Goal: Task Accomplishment & Management: Manage account settings

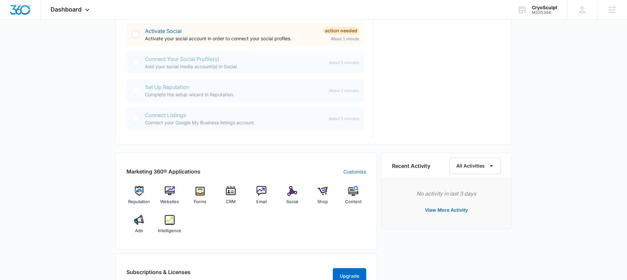
scroll to position [51, 0]
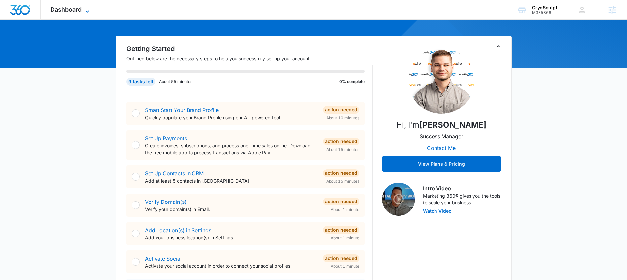
click at [85, 10] on icon at bounding box center [87, 12] width 8 height 8
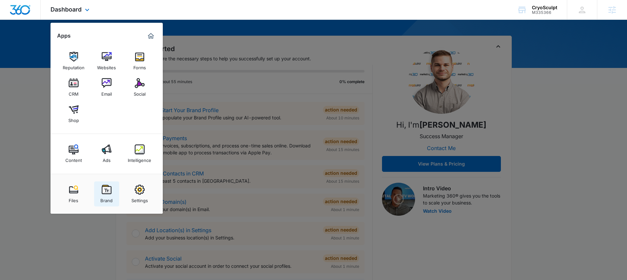
click at [114, 196] on link "Brand" at bounding box center [106, 194] width 25 height 25
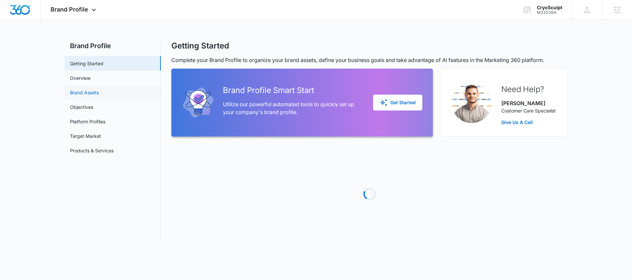
click at [99, 95] on link "Brand Assets" at bounding box center [84, 92] width 29 height 7
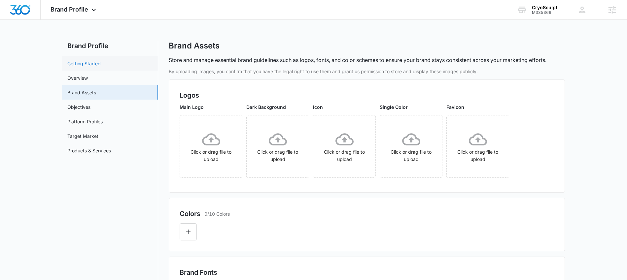
click at [101, 60] on link "Getting Started" at bounding box center [83, 63] width 33 height 7
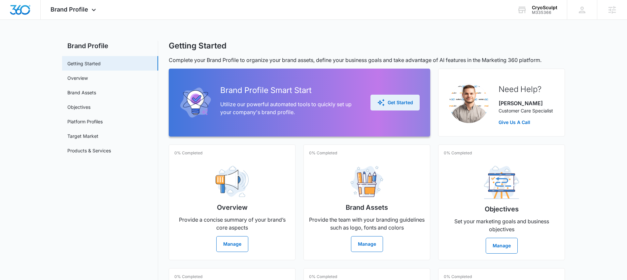
click at [397, 104] on div "Get Started" at bounding box center [395, 103] width 36 height 8
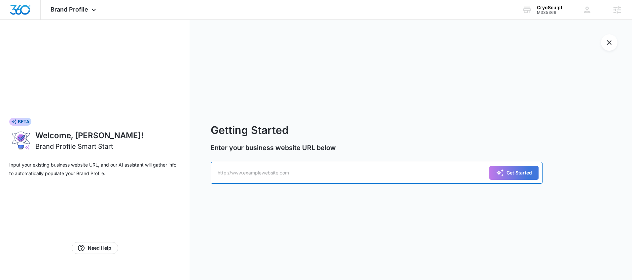
click at [262, 174] on input "text" at bounding box center [377, 173] width 332 height 22
paste input "https://www.cryosculpttherapy.com/"
type input "https://www.cryosculpttherapy.com/"
click at [509, 176] on div "Get Started" at bounding box center [514, 173] width 36 height 8
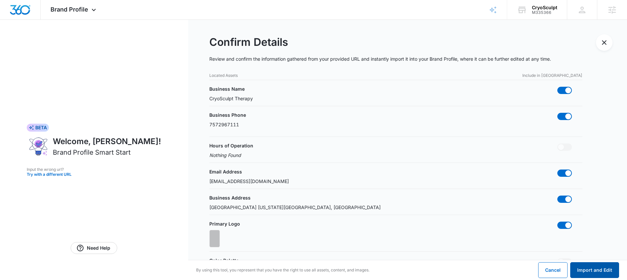
click at [599, 274] on button "Import and Edit" at bounding box center [594, 271] width 49 height 16
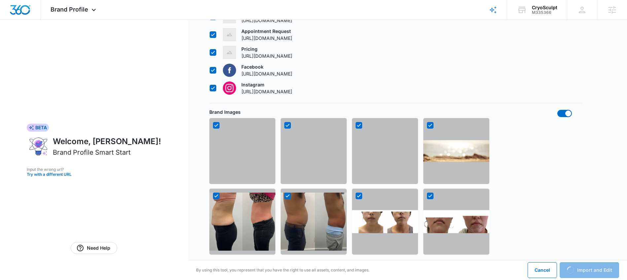
scroll to position [424, 0]
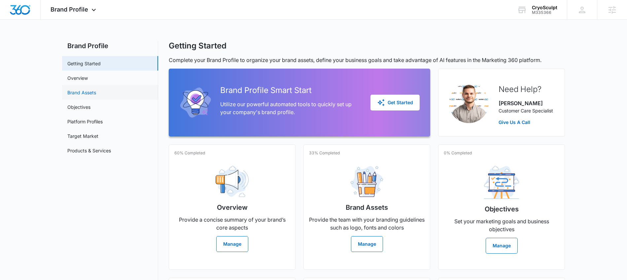
click at [82, 95] on link "Brand Assets" at bounding box center [81, 92] width 29 height 7
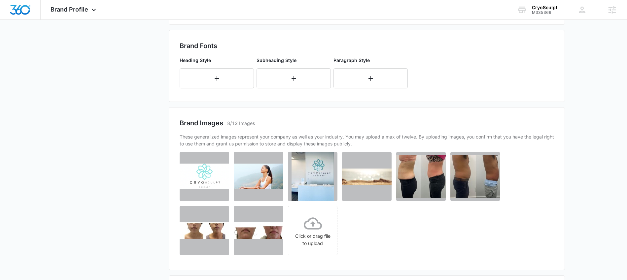
scroll to position [293, 0]
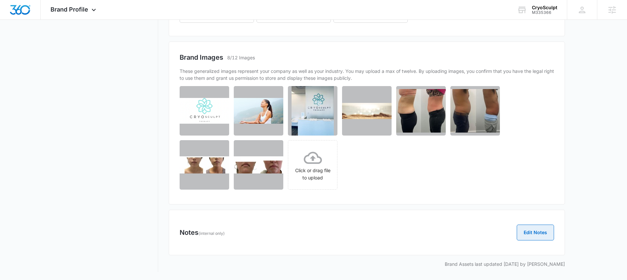
click at [517, 233] on button "Edit Notes" at bounding box center [535, 233] width 37 height 16
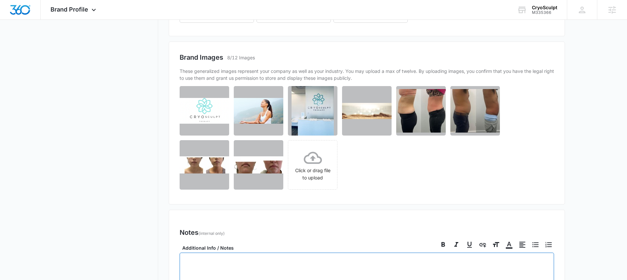
scroll to position [404, 0]
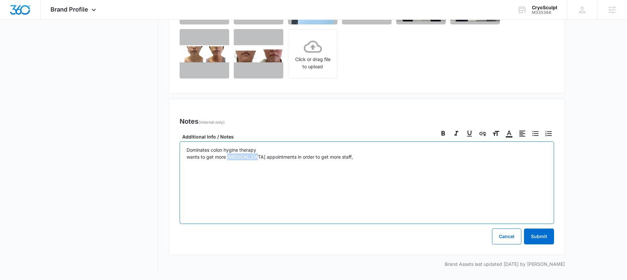
drag, startPoint x: 254, startPoint y: 158, endPoint x: 227, endPoint y: 160, distance: 26.8
click at [227, 160] on p "Dominates colon hygine therapy wants to get more cryotherapy appointments in or…" at bounding box center [367, 154] width 361 height 14
click at [360, 159] on p "Dominates colon hygine therapy wants to get more coolsculpting appointments in …" at bounding box center [367, 154] width 361 height 14
click at [513, 161] on div "Dominates colon hygiene therapy wants to get more cool sculpting appointments i…" at bounding box center [367, 183] width 374 height 83
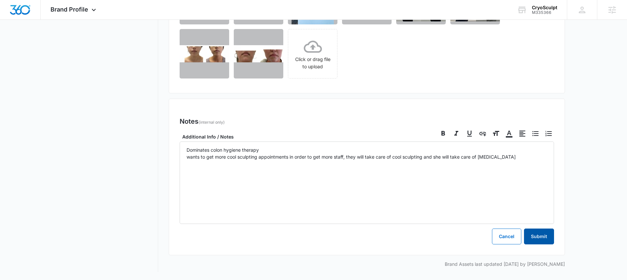
click at [546, 235] on button "Submit" at bounding box center [539, 237] width 30 height 16
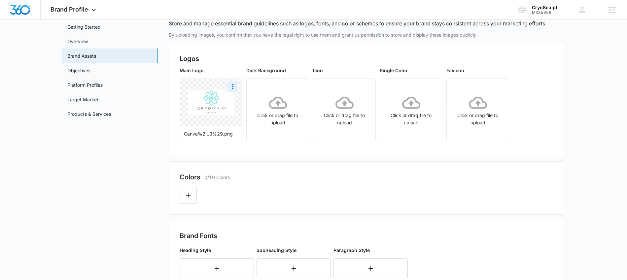
scroll to position [43, 0]
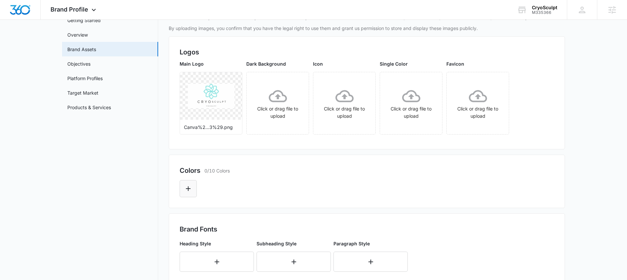
click at [193, 189] on button "Edit Color" at bounding box center [188, 188] width 17 height 17
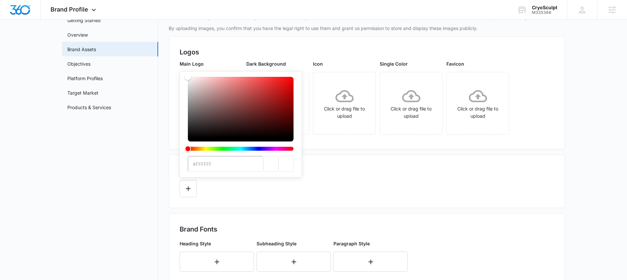
click at [209, 168] on input "#FFFFFF" at bounding box center [225, 164] width 75 height 16
click at [210, 167] on input "#FFFFFF" at bounding box center [225, 164] width 75 height 16
click at [221, 168] on input "#FFFFFF" at bounding box center [225, 164] width 75 height 16
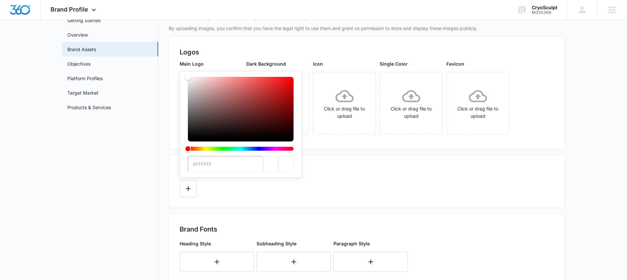
click at [221, 168] on input "#FFFFFF" at bounding box center [225, 164] width 75 height 16
paste input "0A0A0A"
type input "#0A0A0A"
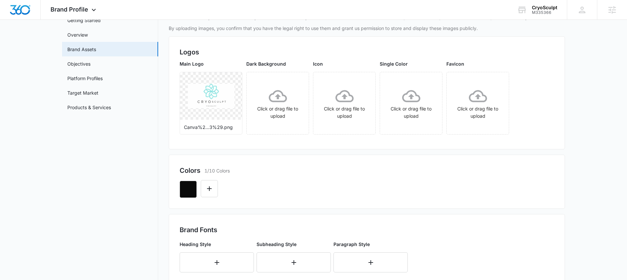
click at [251, 185] on div at bounding box center [367, 187] width 374 height 22
click at [211, 192] on icon "Edit Color" at bounding box center [209, 189] width 8 height 8
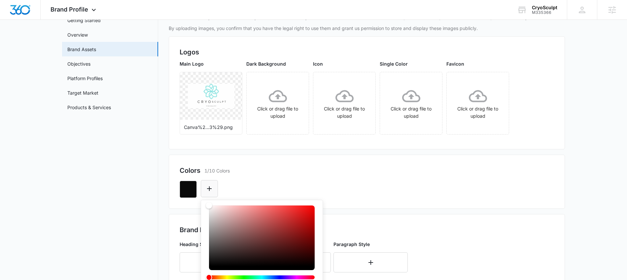
scroll to position [59, 0]
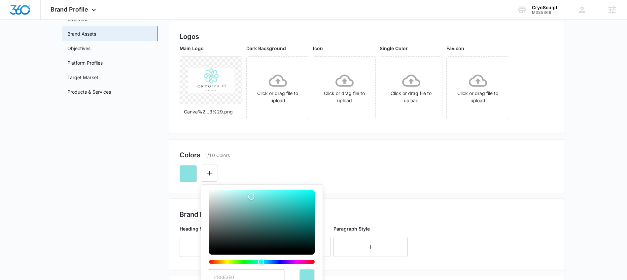
type input "#88E3E0"
click at [291, 162] on div "#88E3E0 Recent Colors Brand Colors" at bounding box center [367, 171] width 374 height 22
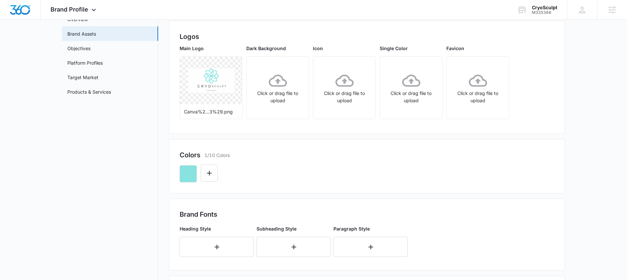
scroll to position [116, 0]
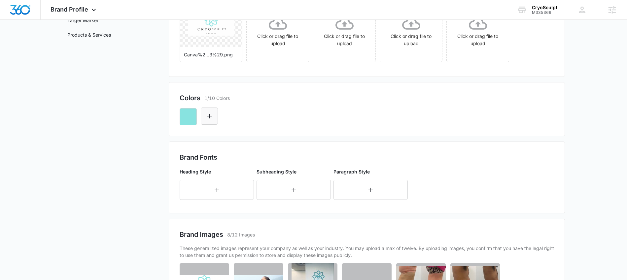
drag, startPoint x: 213, startPoint y: 126, endPoint x: 212, endPoint y: 121, distance: 4.7
click at [213, 125] on div "Colors 1/10 Colors" at bounding box center [367, 109] width 396 height 54
click at [212, 121] on button "Edit Color" at bounding box center [209, 116] width 17 height 17
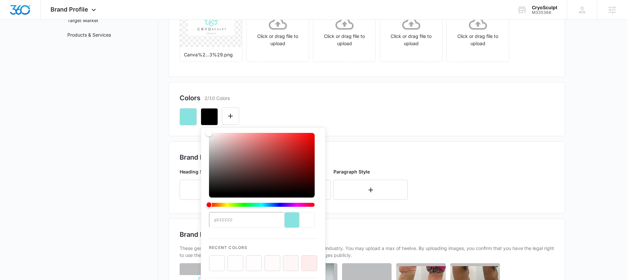
drag, startPoint x: 253, startPoint y: 140, endPoint x: 199, endPoint y: 132, distance: 54.2
click at [199, 132] on div "Colors 2/10 Colors #FFFFFF Recent Colors Brand Colors" at bounding box center [367, 109] width 396 height 54
drag, startPoint x: 236, startPoint y: 223, endPoint x: 247, endPoint y: 219, distance: 11.3
click at [239, 222] on input "#FFFFFF" at bounding box center [246, 220] width 75 height 16
click at [208, 264] on div "#FFFFFF Recent Colors Brand Colors" at bounding box center [263, 221] width 125 height 189
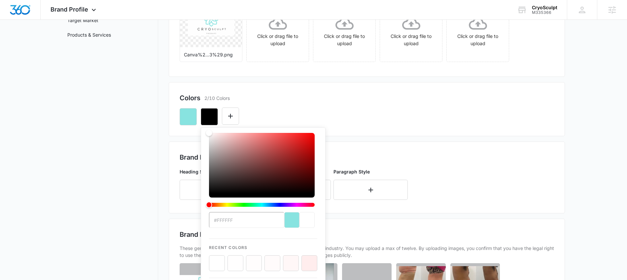
click at [215, 264] on button "color-picker-container" at bounding box center [217, 264] width 16 height 16
type input "#ffffff"
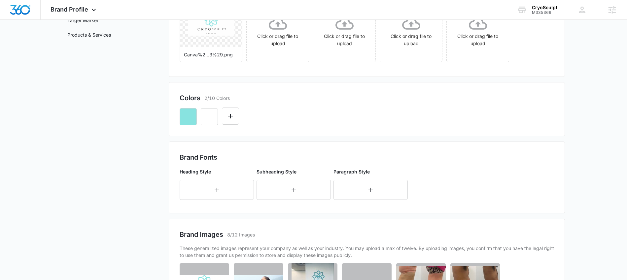
drag, startPoint x: 301, startPoint y: 114, endPoint x: 283, endPoint y: 115, distance: 18.5
click at [301, 114] on div at bounding box center [367, 114] width 374 height 22
click at [236, 119] on button "Edit Color" at bounding box center [230, 116] width 17 height 17
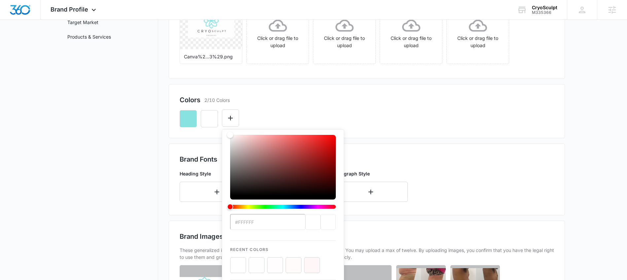
scroll to position [114, 0]
type input "#FFFFFF"
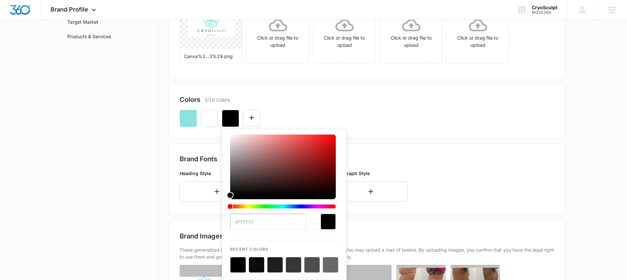
drag, startPoint x: 230, startPoint y: 135, endPoint x: 222, endPoint y: 215, distance: 79.6
click at [223, 214] on div "#FFFFFF Recent Colors Brand Colors" at bounding box center [284, 223] width 125 height 189
click at [234, 262] on button "color-picker-container" at bounding box center [238, 265] width 16 height 16
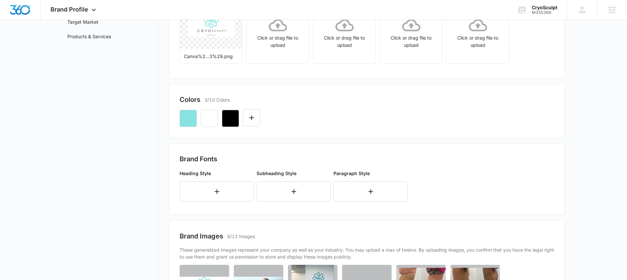
click at [402, 148] on div "Brand Fonts Heading Style Subheading Style Paragraph Style" at bounding box center [367, 179] width 396 height 72
click at [202, 194] on button "button" at bounding box center [217, 192] width 74 height 20
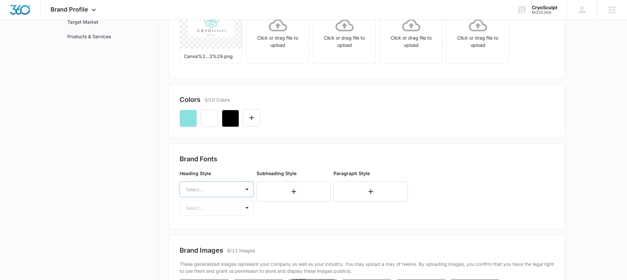
click at [213, 191] on div "Select..." at bounding box center [217, 190] width 74 height 16
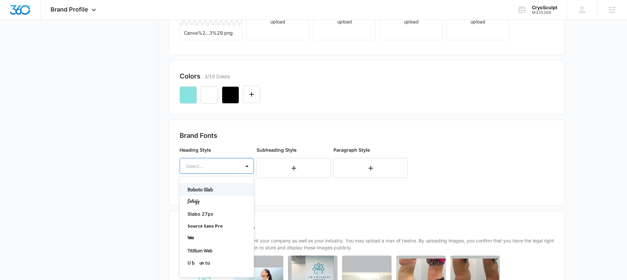
scroll to position [523, 0]
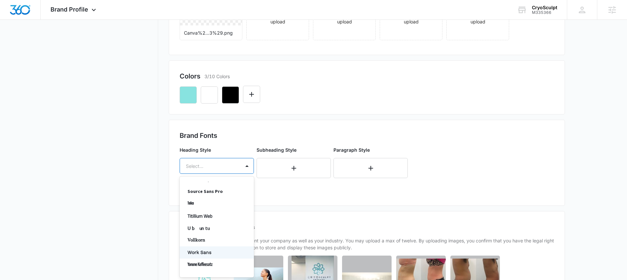
click at [209, 254] on p "Work Sans" at bounding box center [216, 252] width 57 height 7
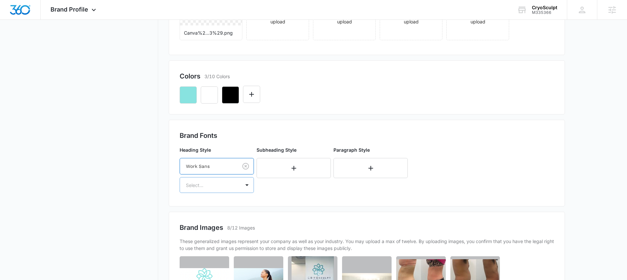
click at [213, 190] on div "Select..." at bounding box center [210, 185] width 60 height 15
click at [212, 219] on p "Bold" at bounding box center [216, 220] width 57 height 7
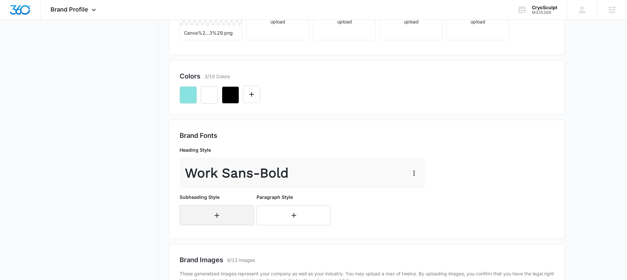
click at [238, 219] on button "button" at bounding box center [217, 215] width 74 height 20
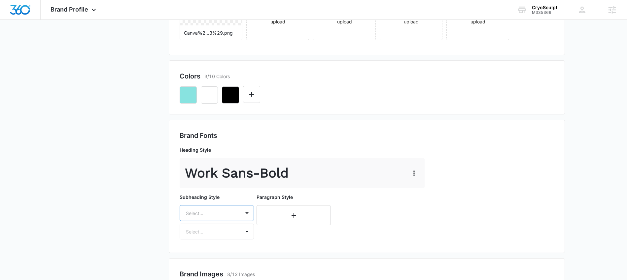
click at [232, 215] on div "Select..." at bounding box center [217, 213] width 74 height 16
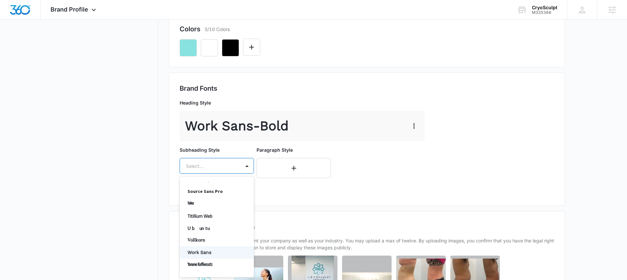
click at [206, 251] on p "Work Sans" at bounding box center [216, 252] width 57 height 7
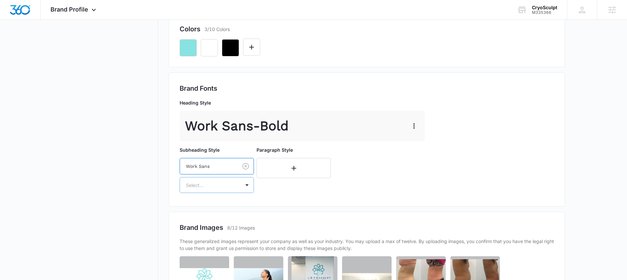
click at [218, 183] on div at bounding box center [209, 185] width 46 height 8
click at [203, 209] on p "Regular" at bounding box center [216, 208] width 57 height 7
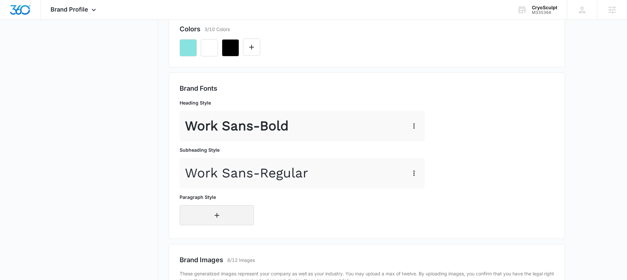
click at [210, 215] on button "button" at bounding box center [217, 215] width 74 height 20
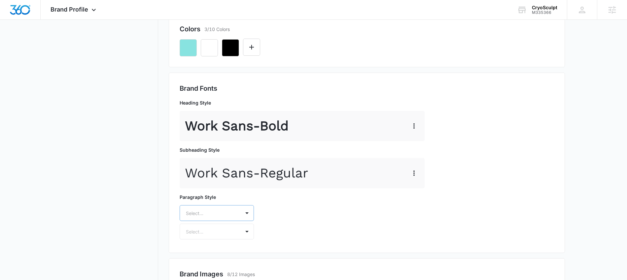
click at [217, 212] on div "Select..." at bounding box center [217, 213] width 74 height 16
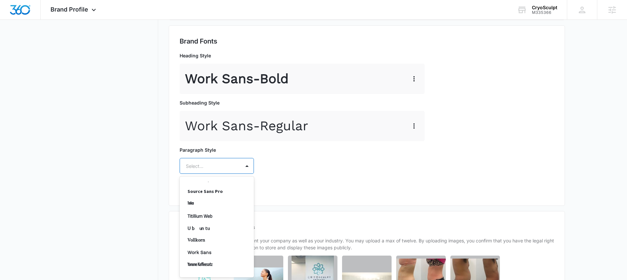
click at [212, 253] on p "Work Sans" at bounding box center [216, 252] width 57 height 7
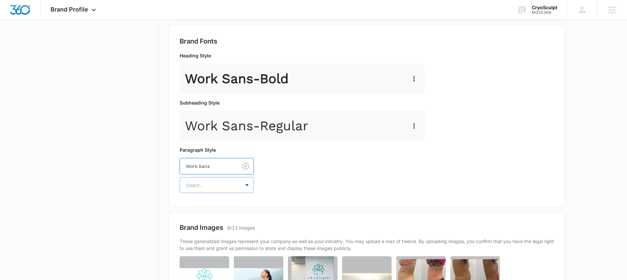
click at [215, 191] on div "Select..." at bounding box center [210, 185] width 60 height 15
click at [218, 211] on p "Regular" at bounding box center [216, 208] width 57 height 7
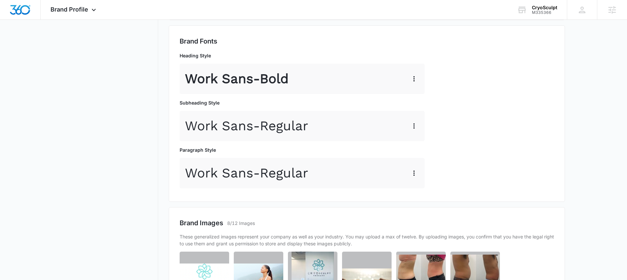
click at [344, 222] on div "Brand Images 8/12 Images" at bounding box center [367, 223] width 374 height 10
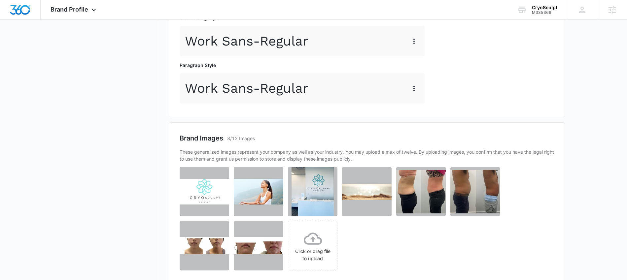
scroll to position [446, 0]
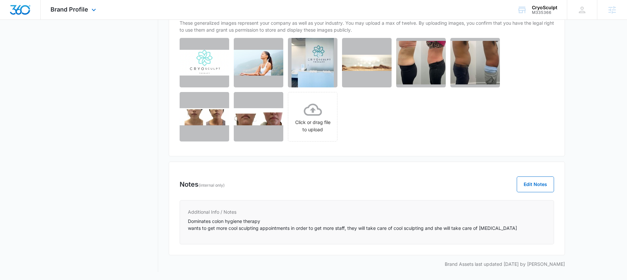
click at [88, 8] on div "Brand Profile Apps Reputation Websites Forms CRM Email Social Shop Content Ads …" at bounding box center [74, 9] width 67 height 19
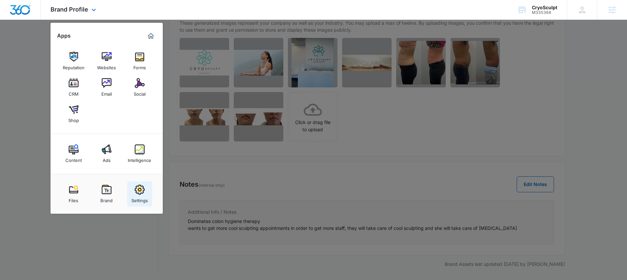
click at [145, 198] on div "Settings" at bounding box center [139, 199] width 17 height 9
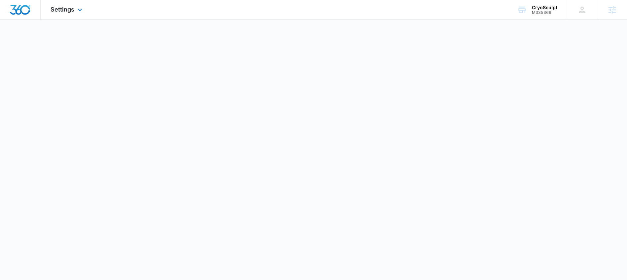
select select "US"
select select "America/New_York"
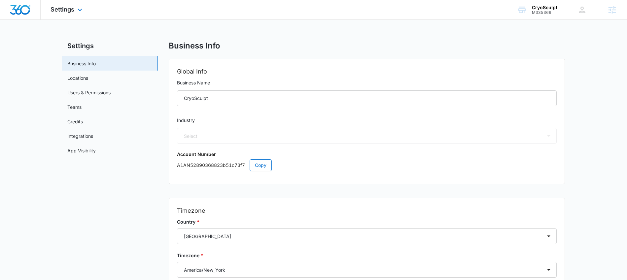
select select "14"
click at [88, 82] on link "Locations" at bounding box center [77, 78] width 21 height 7
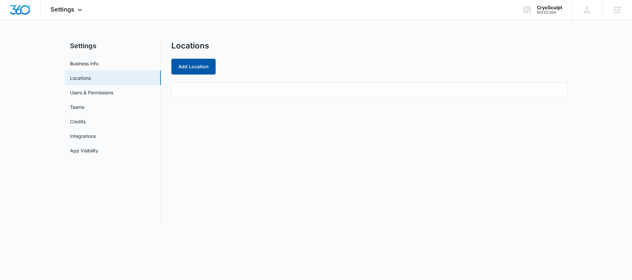
click at [198, 63] on button "Add Location" at bounding box center [193, 67] width 44 height 16
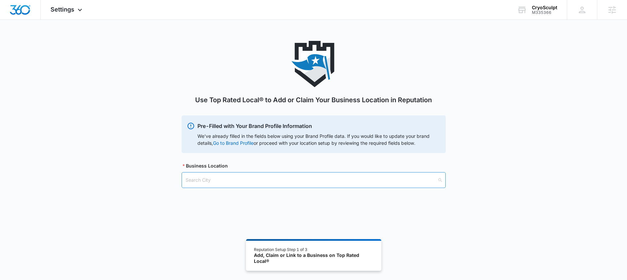
click at [230, 184] on input "search" at bounding box center [312, 180] width 252 height 15
type input "Virgin"
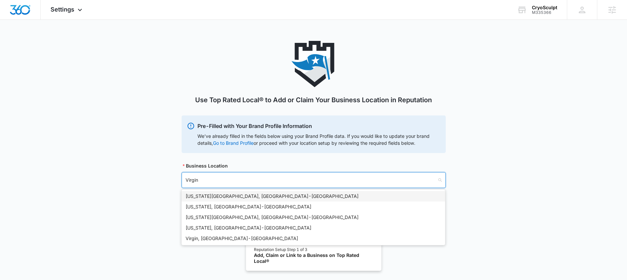
click at [214, 194] on div "Virginia Beach, VA - USA" at bounding box center [314, 196] width 256 height 7
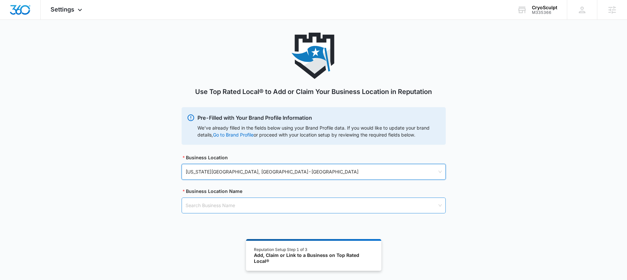
scroll to position [13, 0]
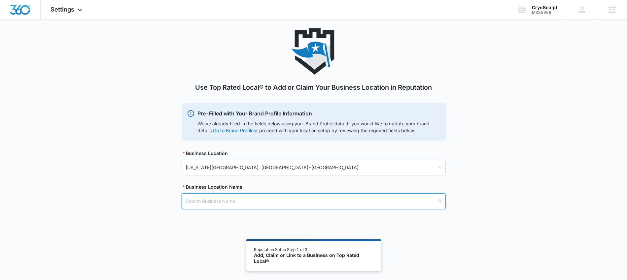
click at [223, 196] on input "search" at bounding box center [312, 201] width 252 height 15
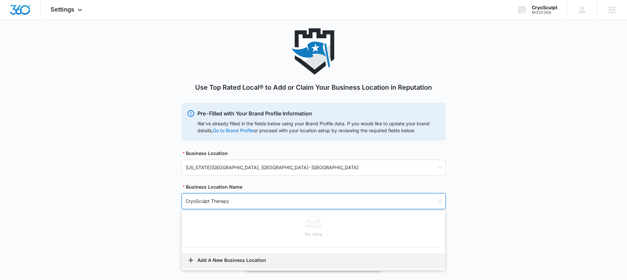
type input "CryoSculpt Therapy"
click at [229, 255] on button "Add A New Business Location" at bounding box center [314, 261] width 264 height 16
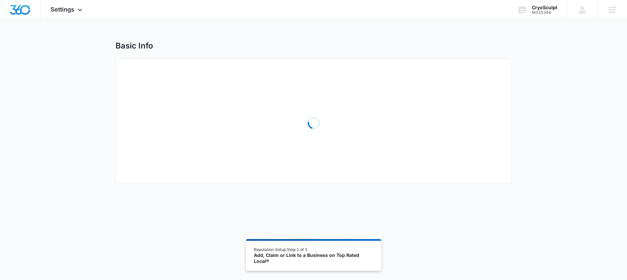
select select "Virginia"
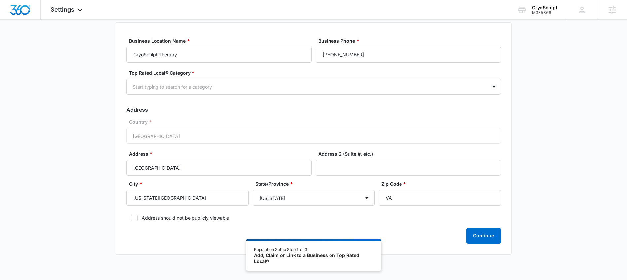
scroll to position [40, 0]
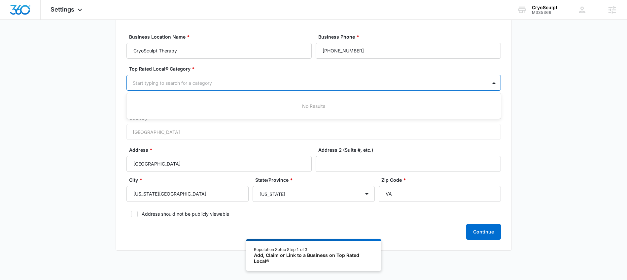
click at [215, 83] on div at bounding box center [306, 83] width 346 height 8
type input "med"
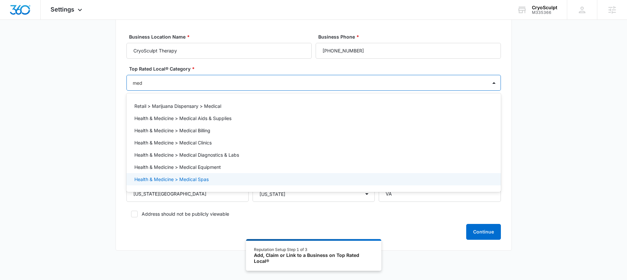
click at [229, 175] on div "Health & Medicine > Medical Spas" at bounding box center [313, 179] width 374 height 12
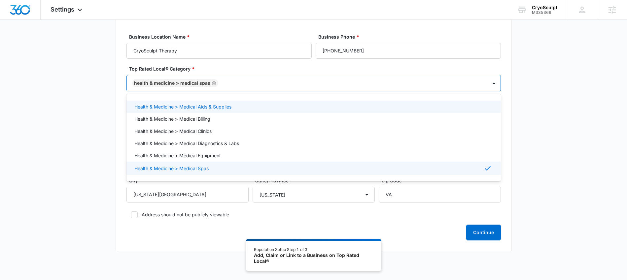
click at [414, 214] on label "Address should not be publicly viewable" at bounding box center [313, 214] width 374 height 7
click at [131, 214] on input "Address should not be publicly viewable" at bounding box center [128, 215] width 5 height 5
checkbox input "true"
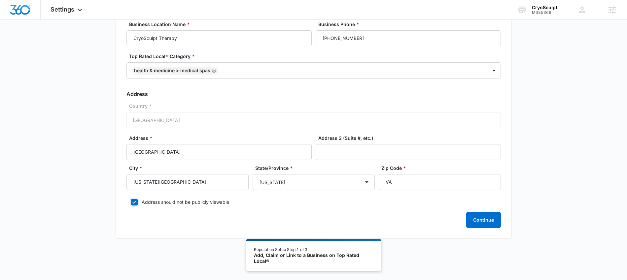
scroll to position [53, 0]
click at [479, 220] on button "Continue" at bounding box center [483, 220] width 35 height 16
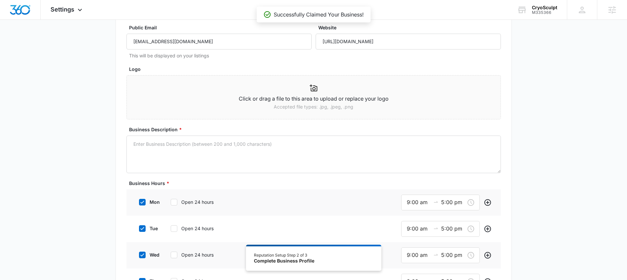
scroll to position [53, 0]
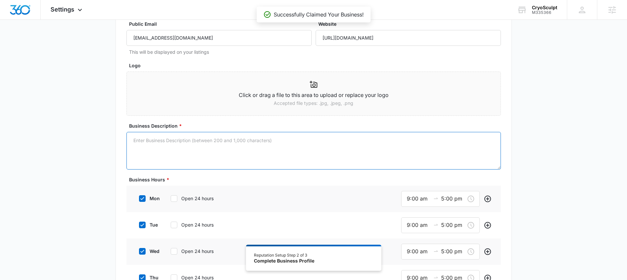
click at [148, 137] on textarea "Business Description *" at bounding box center [313, 151] width 374 height 38
paste textarea "CryoSculpt Therapy, formerly Colon Hygiene Therapy was founded with a passion f…"
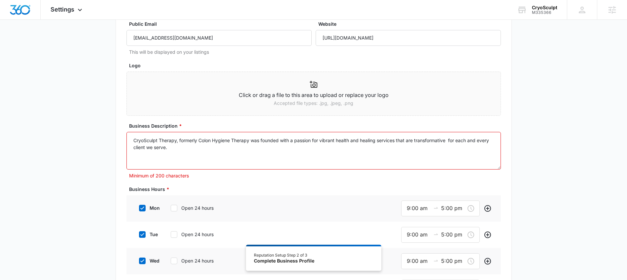
paste textarea "At CryoSculpt Therapy clients also enjoy the benefits of our high tech lymphati…"
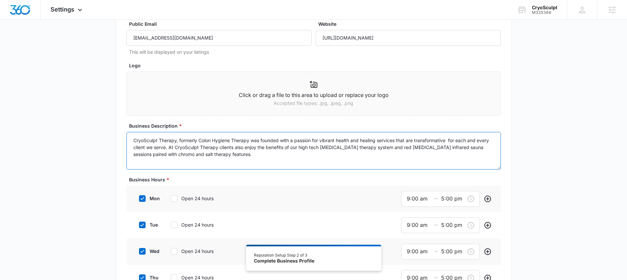
paste textarea "Every treatment room at our facility is designed to offer a relaxing and healin…"
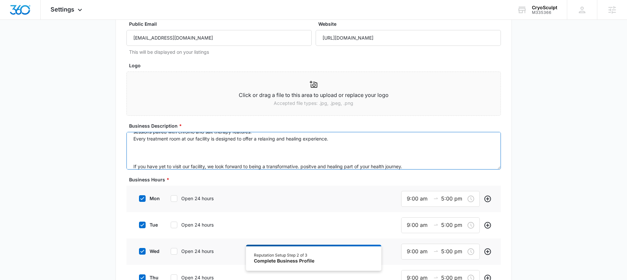
click at [132, 165] on textarea "CryoSculpt Therapy, formerly Colon Hygiene Therapy was founded with a passion f…" at bounding box center [313, 151] width 374 height 38
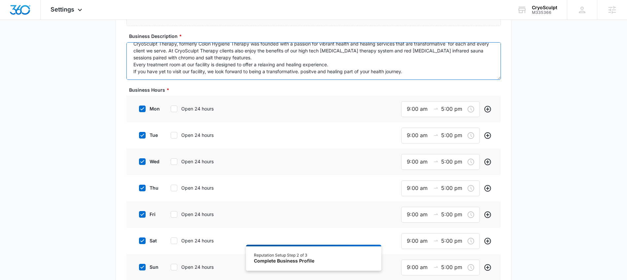
scroll to position [151, 0]
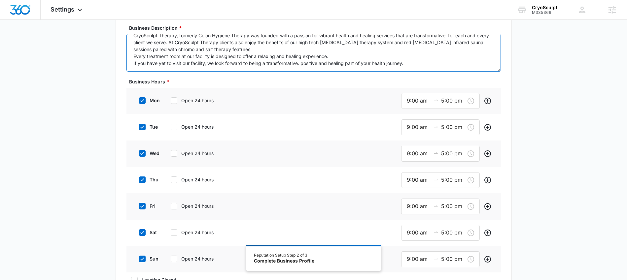
type textarea "CryoSculpt Therapy, formerly Colon Hygiene Therapy was founded with a passion f…"
click at [448, 102] on input "5:00 pm" at bounding box center [453, 101] width 24 height 8
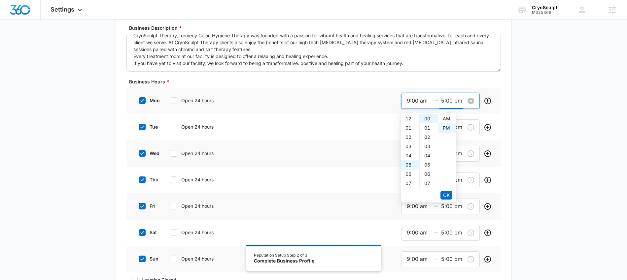
scroll to position [9, 0]
click at [413, 138] on div "07" at bounding box center [410, 137] width 18 height 9
type input "7:00 pm"
click at [441, 199] on button "OK" at bounding box center [447, 195] width 12 height 9
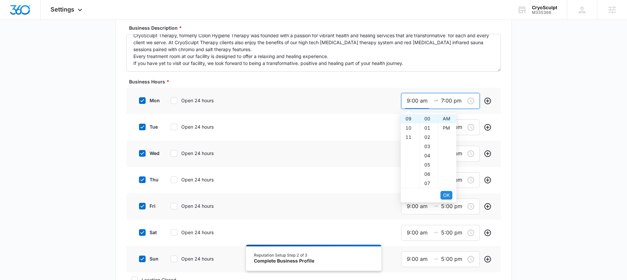
click at [445, 195] on span "OK" at bounding box center [446, 195] width 7 height 7
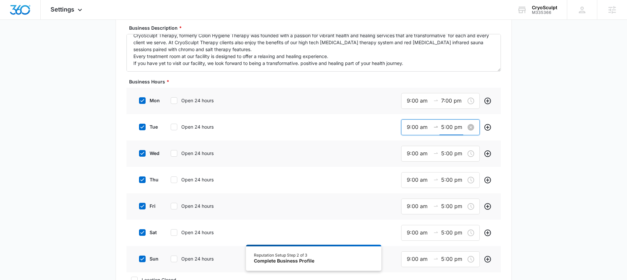
click at [444, 129] on input "5:00 pm" at bounding box center [453, 127] width 24 height 8
drag, startPoint x: 410, startPoint y: 165, endPoint x: 443, endPoint y: 195, distance: 44.7
click at [410, 165] on div "07" at bounding box center [410, 164] width 18 height 9
type input "7:00 pm"
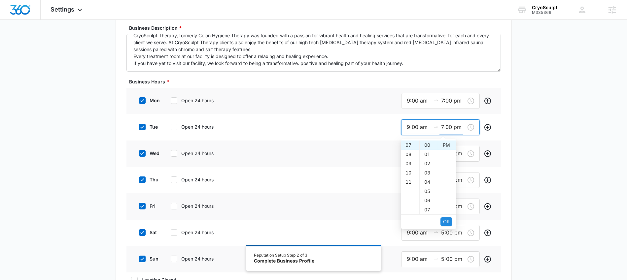
click at [447, 221] on span "OK" at bounding box center [446, 221] width 7 height 7
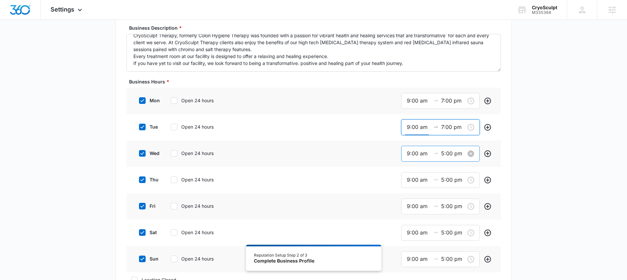
click at [444, 154] on input "5:00 pm" at bounding box center [453, 154] width 24 height 8
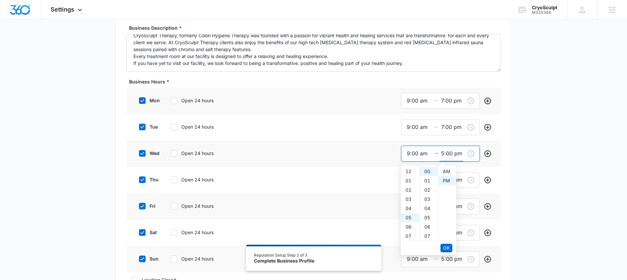
scroll to position [9, 0]
click at [409, 188] on div "07" at bounding box center [410, 190] width 18 height 9
type input "7:00 pm"
click at [442, 248] on button "OK" at bounding box center [447, 248] width 12 height 9
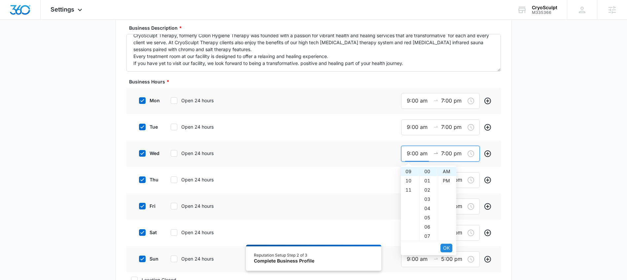
click at [442, 248] on button "OK" at bounding box center [447, 248] width 12 height 9
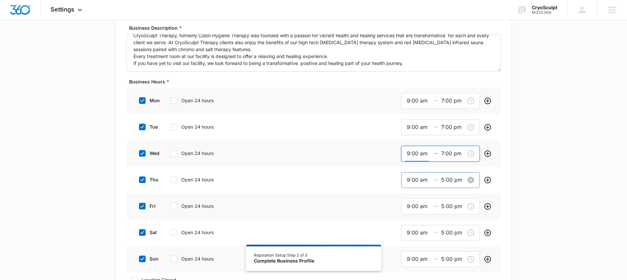
click at [444, 181] on input "5:00 pm" at bounding box center [453, 180] width 24 height 8
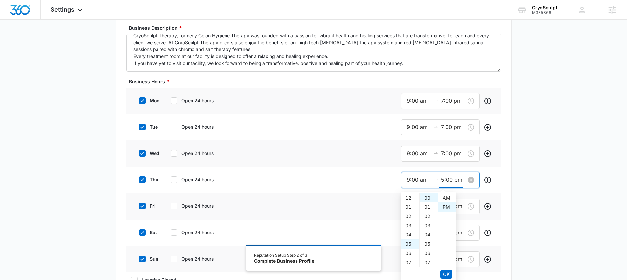
scroll to position [9, 0]
click at [409, 216] on div "07" at bounding box center [410, 216] width 18 height 9
click at [409, 216] on div "09" at bounding box center [410, 216] width 18 height 9
click at [444, 274] on span "OK" at bounding box center [446, 274] width 7 height 7
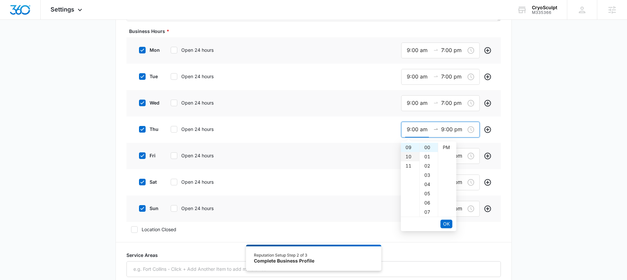
scroll to position [1, 0]
click at [447, 128] on input "9:00 pm" at bounding box center [453, 129] width 24 height 8
click at [408, 169] on div "07" at bounding box center [410, 169] width 18 height 9
type input "7:00 pm"
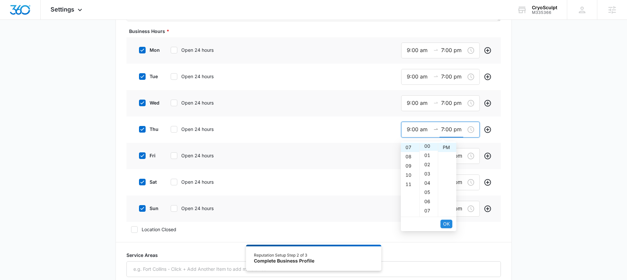
click at [450, 227] on button "OK" at bounding box center [447, 224] width 12 height 9
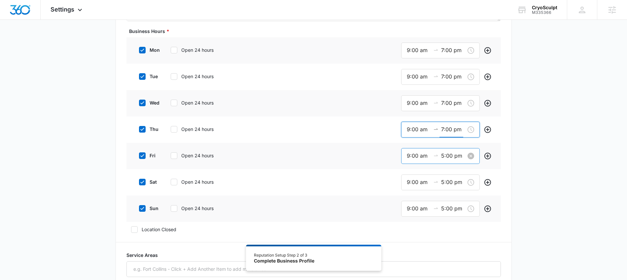
click at [445, 155] on input "5:00 pm" at bounding box center [453, 156] width 24 height 8
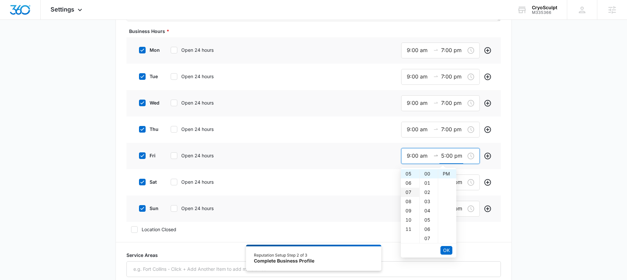
click at [411, 191] on div "07" at bounding box center [410, 192] width 18 height 9
type input "7:00 pm"
click at [449, 252] on span "OK" at bounding box center [446, 250] width 7 height 7
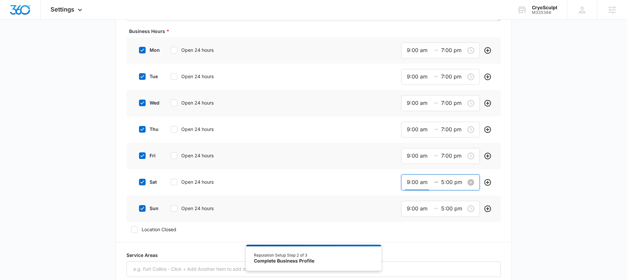
click at [411, 183] on input "9:00 am" at bounding box center [419, 182] width 24 height 8
click at [408, 207] on div "10" at bounding box center [410, 209] width 18 height 9
type input "10:00 am"
drag, startPoint x: 443, startPoint y: 276, endPoint x: 448, endPoint y: 271, distance: 7.2
click at [443, 276] on span "OK" at bounding box center [446, 276] width 7 height 7
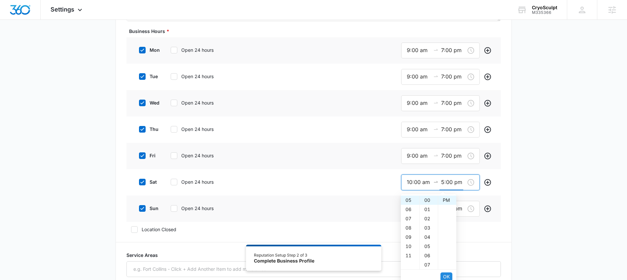
click at [446, 278] on span "OK" at bounding box center [446, 276] width 7 height 7
click at [415, 211] on input "9:00 am" at bounding box center [419, 209] width 24 height 8
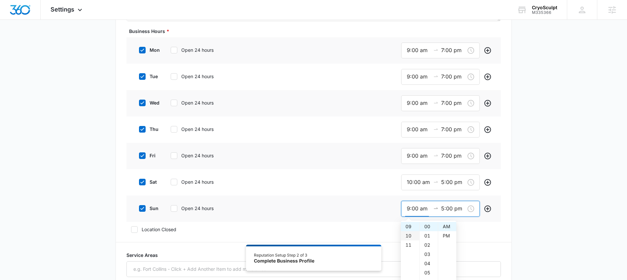
click at [412, 235] on div "10" at bounding box center [410, 235] width 18 height 9
type input "10:00 am"
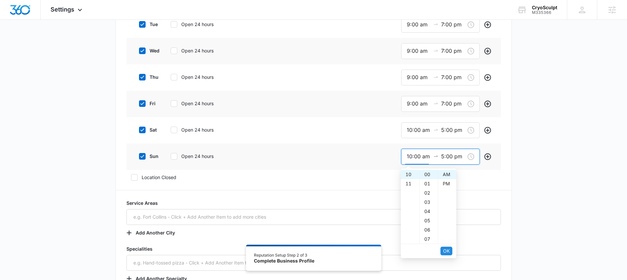
click at [448, 251] on span "OK" at bounding box center [446, 251] width 7 height 7
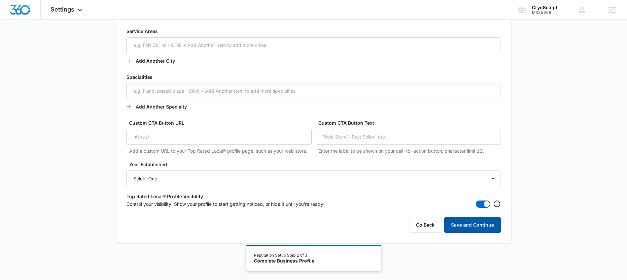
click at [491, 230] on button "Save and Continue" at bounding box center [472, 225] width 57 height 16
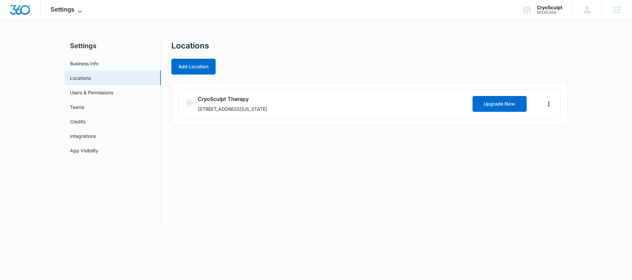
click at [72, 11] on span "Settings" at bounding box center [63, 9] width 24 height 7
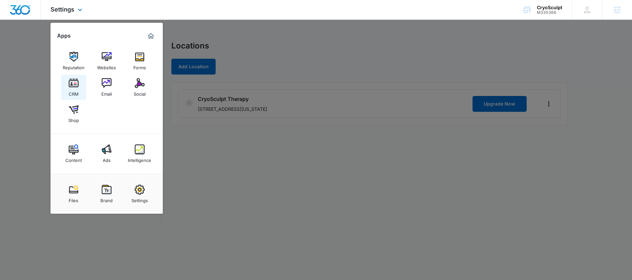
click at [69, 91] on div "CRM" at bounding box center [74, 92] width 10 height 9
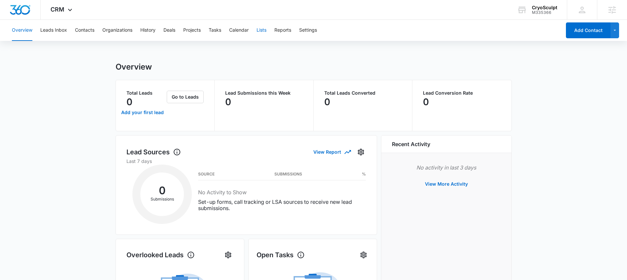
click at [265, 29] on button "Lists" at bounding box center [262, 30] width 10 height 21
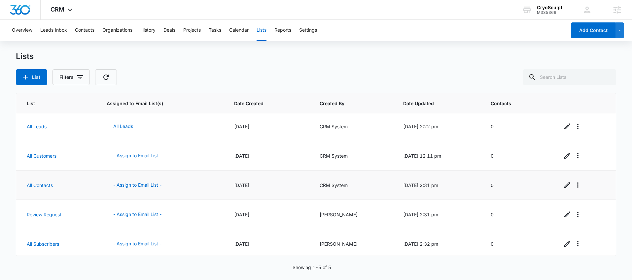
scroll to position [5, 0]
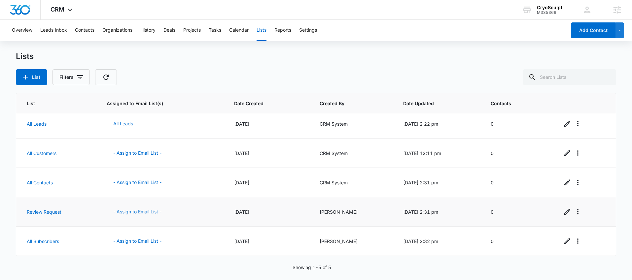
click at [142, 209] on button "- Assign to Email List -" at bounding box center [137, 212] width 61 height 16
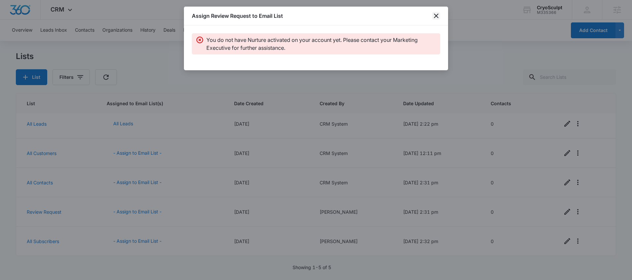
click at [439, 16] on icon "close" at bounding box center [436, 16] width 8 height 8
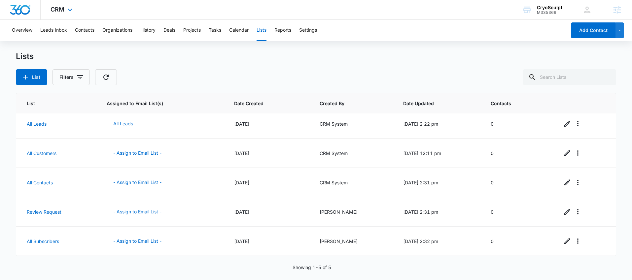
drag, startPoint x: 61, startPoint y: 12, endPoint x: 64, endPoint y: 2, distance: 10.6
click at [61, 12] on span "CRM" at bounding box center [58, 9] width 14 height 7
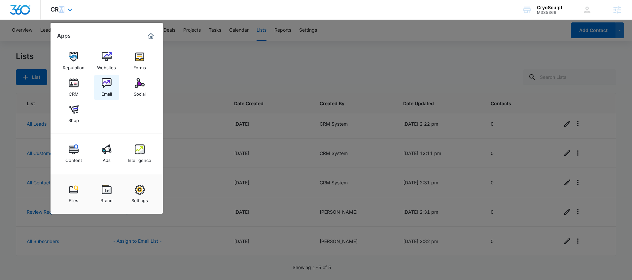
drag, startPoint x: 107, startPoint y: 83, endPoint x: 113, endPoint y: 83, distance: 6.0
click at [107, 83] on img at bounding box center [107, 83] width 10 height 10
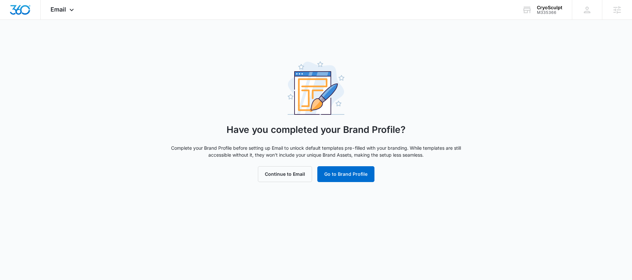
click at [257, 57] on div "Email Apps Reputation Websites Forms CRM Email Social Shop Content Ads Intellig…" at bounding box center [316, 91] width 632 height 182
click at [70, 12] on icon at bounding box center [72, 12] width 8 height 8
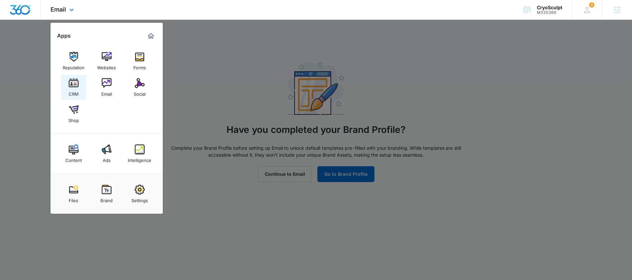
click at [71, 84] on img at bounding box center [74, 83] width 10 height 10
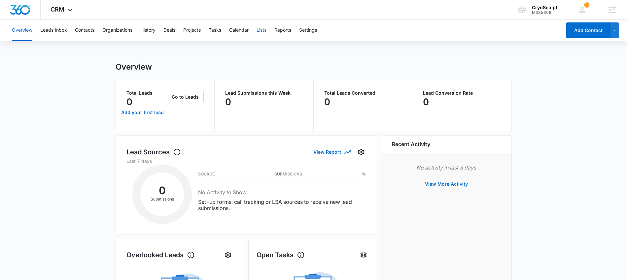
click at [263, 29] on button "Lists" at bounding box center [262, 30] width 10 height 21
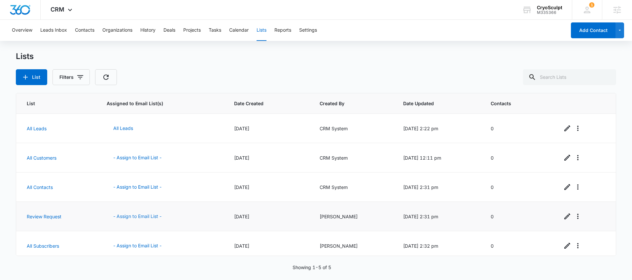
click at [138, 216] on button "- Assign to Email List -" at bounding box center [137, 217] width 61 height 16
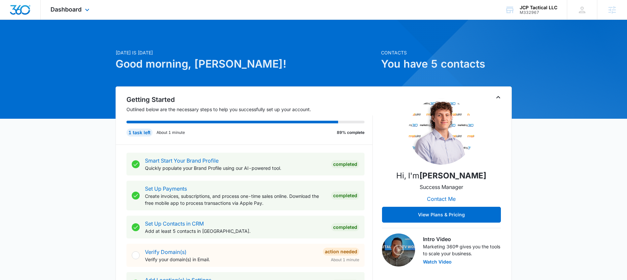
click at [65, 16] on div "Dashboard Apps Reputation Forms CRM Email Social Content Ads Intelligence Files…" at bounding box center [71, 9] width 60 height 19
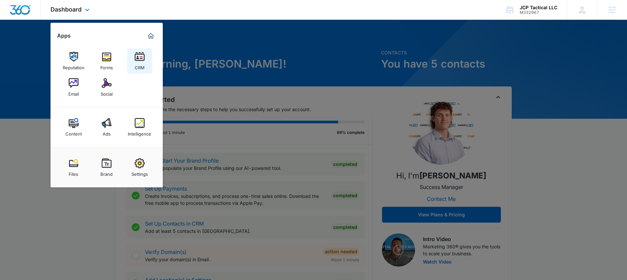
click at [142, 59] on img at bounding box center [140, 57] width 10 height 10
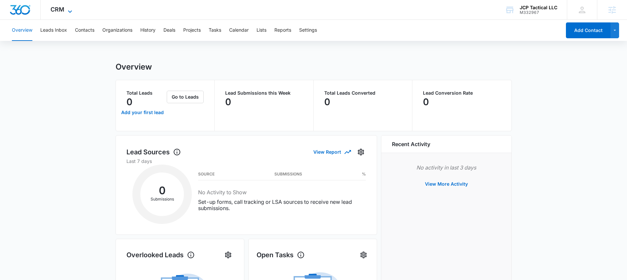
click at [71, 11] on icon at bounding box center [70, 11] width 4 height 2
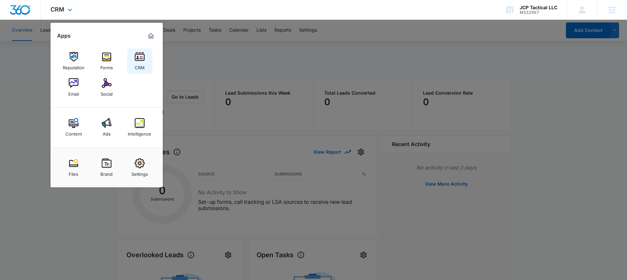
click at [139, 59] on img at bounding box center [140, 57] width 10 height 10
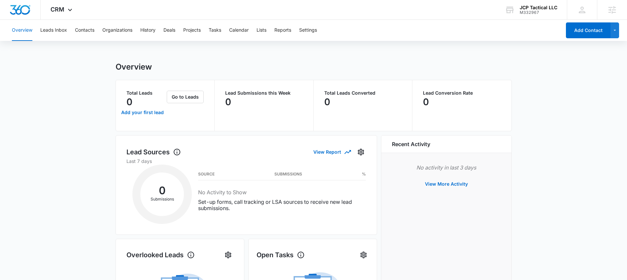
click at [270, 27] on div "Overview Leads Inbox Contacts Organizations History Deals Projects Tasks Calend…" at bounding box center [284, 30] width 553 height 21
click at [264, 32] on button "Lists" at bounding box center [262, 30] width 10 height 21
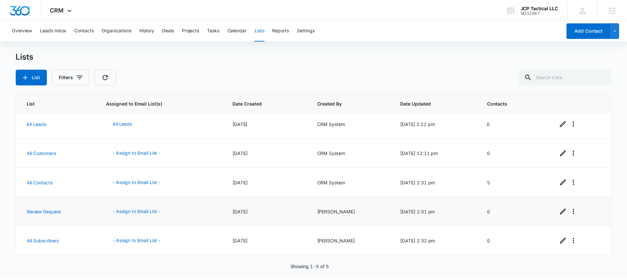
scroll to position [5, 0]
click at [148, 216] on button "- Assign to Email List -" at bounding box center [137, 212] width 61 height 16
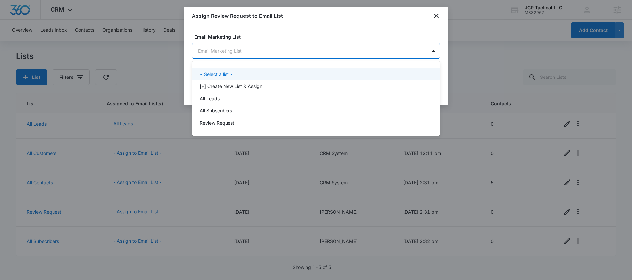
click at [321, 52] on body "CRM Apps Reputation Forms CRM Email Social Content Ads Intelligence Files Brand…" at bounding box center [316, 140] width 632 height 280
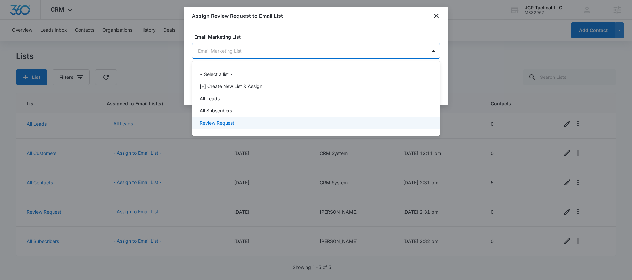
click at [234, 119] on div "Review Request" at bounding box center [316, 123] width 248 height 12
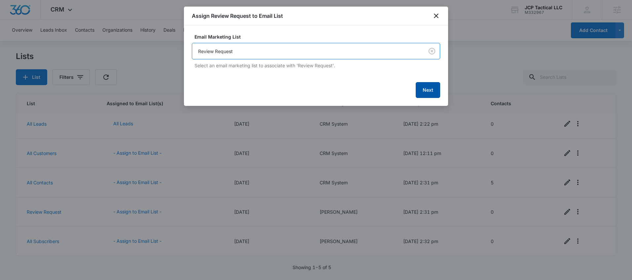
click at [431, 91] on button "Next" at bounding box center [428, 90] width 24 height 16
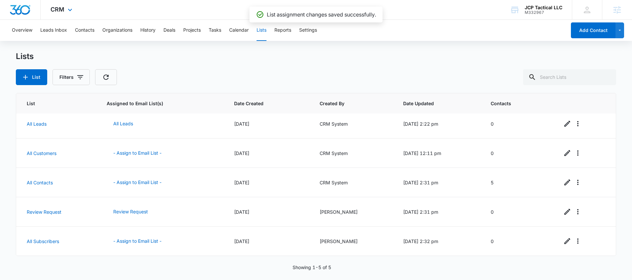
click at [70, 14] on div "CRM Apps Reputation Forms CRM Email Social Content Ads Intelligence Files Brand…" at bounding box center [62, 9] width 43 height 19
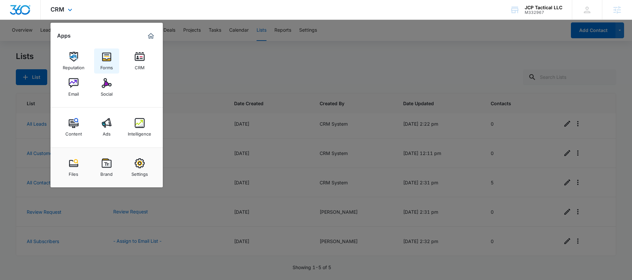
click at [105, 60] on img at bounding box center [107, 57] width 10 height 10
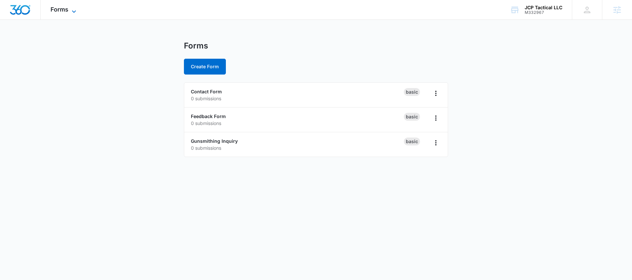
click at [65, 12] on span "Forms" at bounding box center [60, 9] width 18 height 7
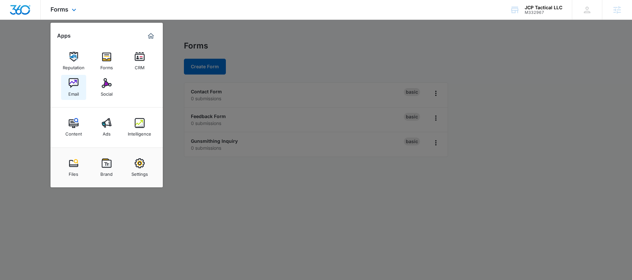
click at [76, 86] on img at bounding box center [74, 83] width 10 height 10
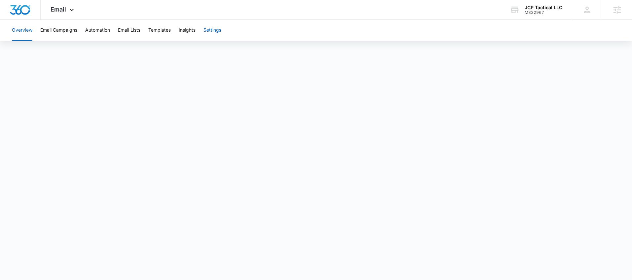
click at [221, 30] on button "Settings" at bounding box center [212, 30] width 18 height 21
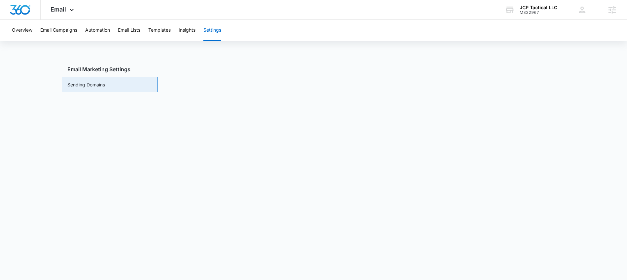
scroll to position [15, 0]
click at [94, 33] on button "Automation" at bounding box center [97, 30] width 25 height 21
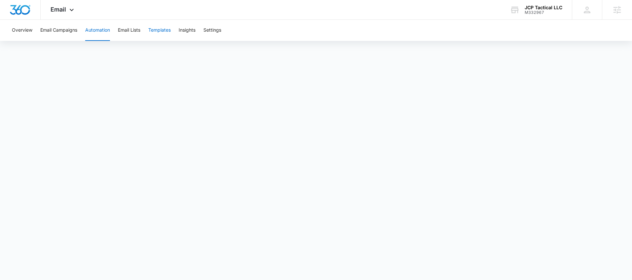
click at [157, 34] on button "Templates" at bounding box center [159, 30] width 22 height 21
click at [66, 5] on div "Email Apps Reputation Forms CRM Email Social Content Ads Intelligence Files Bra…" at bounding box center [63, 9] width 45 height 19
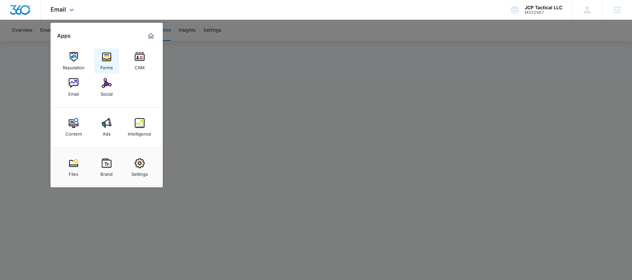
click at [99, 56] on link "Forms" at bounding box center [106, 61] width 25 height 25
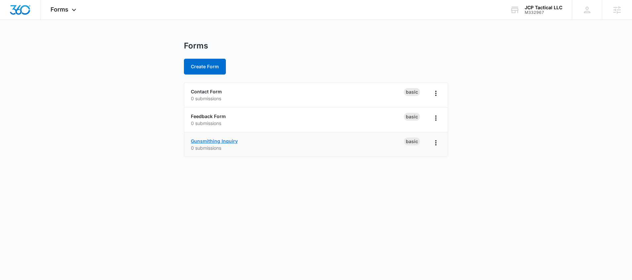
click at [220, 140] on link "Gunsmithing Inquiry" at bounding box center [214, 141] width 47 height 6
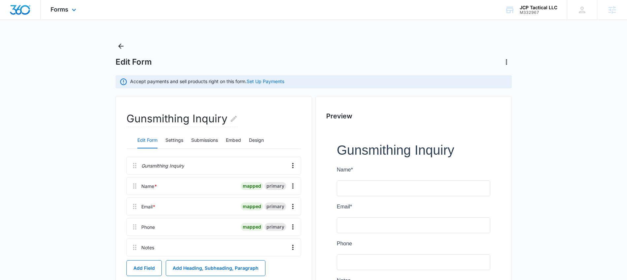
drag, startPoint x: 65, startPoint y: 12, endPoint x: 73, endPoint y: 57, distance: 45.5
click at [66, 16] on div "Forms Apps Reputation Forms CRM Email Social Content Ads Intelligence Files Bra…" at bounding box center [64, 9] width 47 height 19
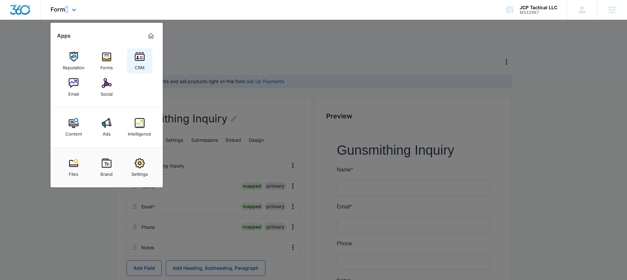
click at [142, 64] on div "CRM" at bounding box center [140, 66] width 10 height 9
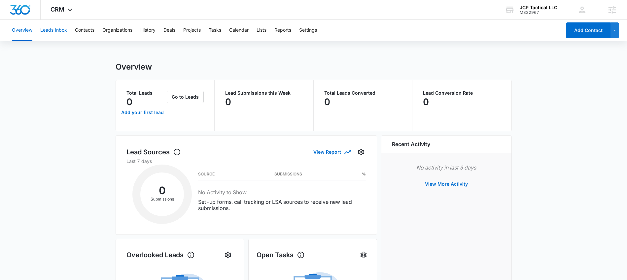
click at [53, 30] on button "Leads Inbox" at bounding box center [53, 30] width 27 height 21
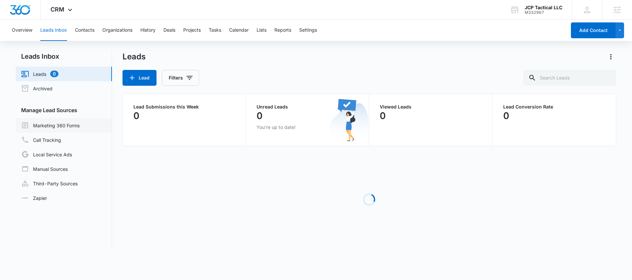
click at [60, 125] on link "Marketing 360 Forms" at bounding box center [50, 126] width 58 height 8
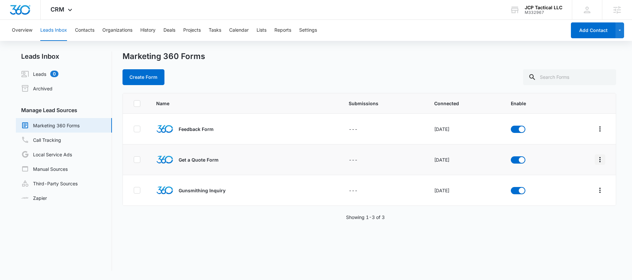
click at [599, 158] on icon "Overflow Menu" at bounding box center [599, 159] width 1 height 5
click at [562, 197] on div "Field Mapping" at bounding box center [565, 198] width 37 height 5
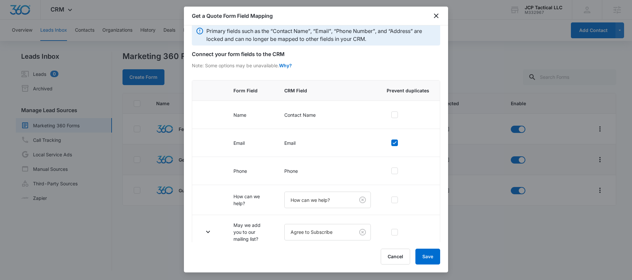
scroll to position [16, 0]
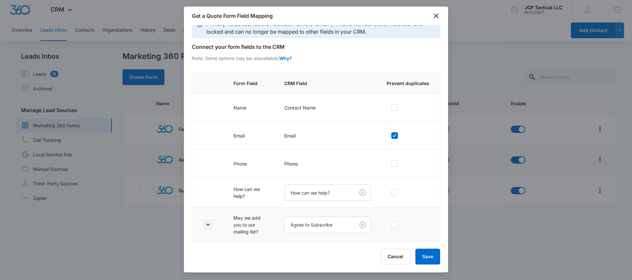
click at [208, 228] on icon "button" at bounding box center [208, 225] width 8 height 8
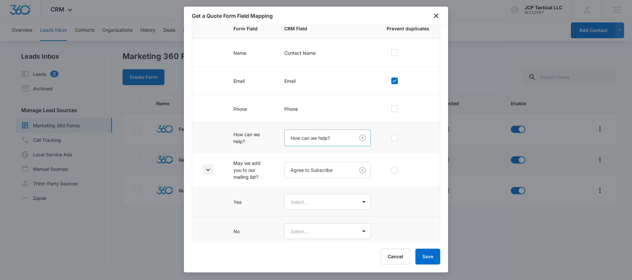
scroll to position [75, 0]
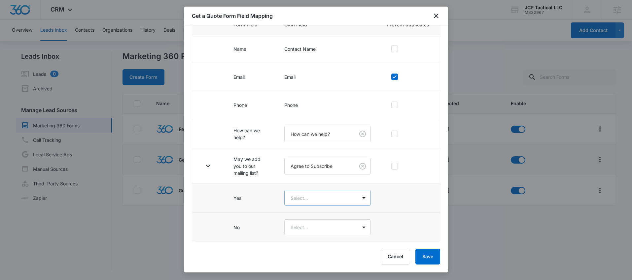
click at [323, 200] on body "CRM Apps Reputation Forms CRM Email Social Content Ads Intelligence Files Brand…" at bounding box center [316, 140] width 632 height 280
click at [312, 220] on div "Yes" at bounding box center [324, 221] width 66 height 7
click at [319, 225] on body "CRM Apps Reputation Forms CRM Email Social Content Ads Intelligence Files Brand…" at bounding box center [316, 140] width 632 height 280
click at [303, 262] on div "No" at bounding box center [324, 263] width 66 height 7
click at [438, 253] on button "Save" at bounding box center [427, 257] width 25 height 16
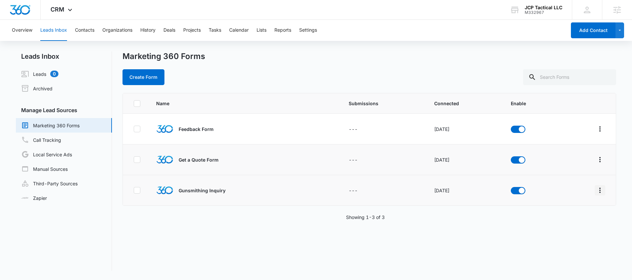
click at [599, 193] on icon "Overflow Menu" at bounding box center [599, 190] width 1 height 5
click at [573, 228] on div "Field Mapping" at bounding box center [565, 229] width 37 height 5
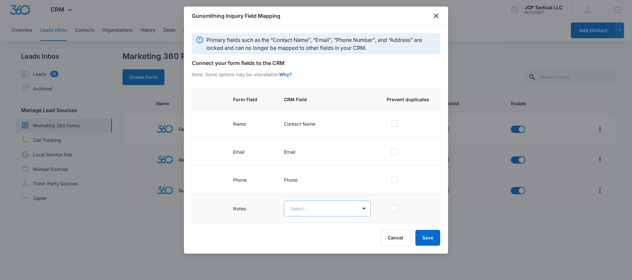
click at [323, 207] on body "CRM Apps Reputation Forms CRM Email Social Content Ads Intelligence Files Brand…" at bounding box center [316, 140] width 632 height 280
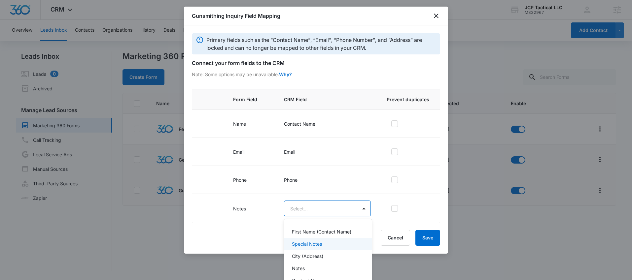
click at [339, 245] on div "Special Notes" at bounding box center [327, 244] width 70 height 7
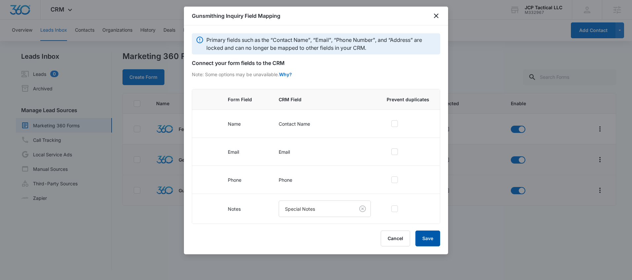
click at [429, 233] on button "Save" at bounding box center [427, 239] width 25 height 16
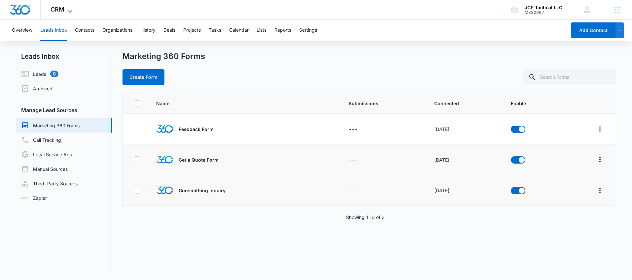
click at [62, 10] on span "CRM" at bounding box center [58, 9] width 14 height 7
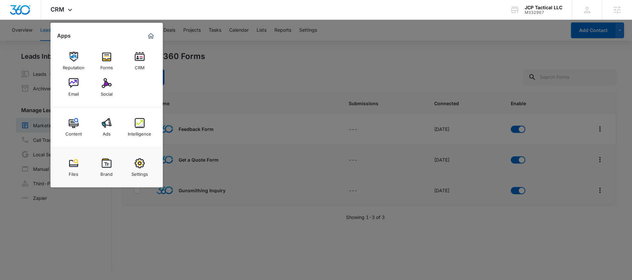
drag, startPoint x: 142, startPoint y: 162, endPoint x: 117, endPoint y: 136, distance: 35.7
click at [143, 162] on img at bounding box center [140, 164] width 10 height 10
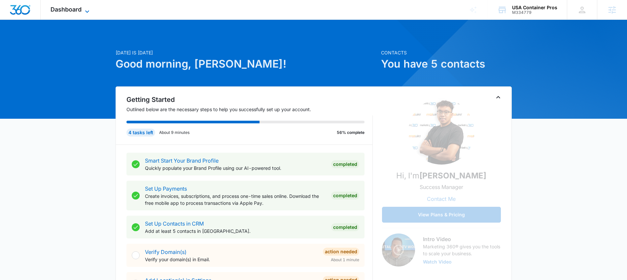
click at [87, 6] on div "Dashboard Apps Reputation Websites Forms CRM Email Social Shop Content Ads Inte…" at bounding box center [71, 9] width 60 height 19
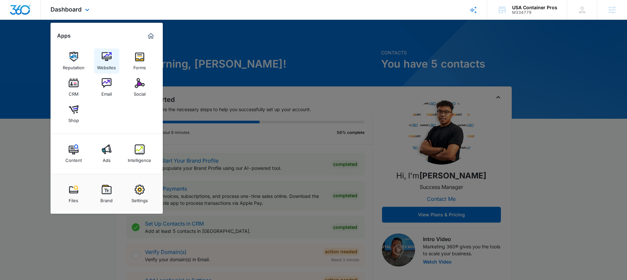
click at [109, 59] on img at bounding box center [107, 57] width 10 height 10
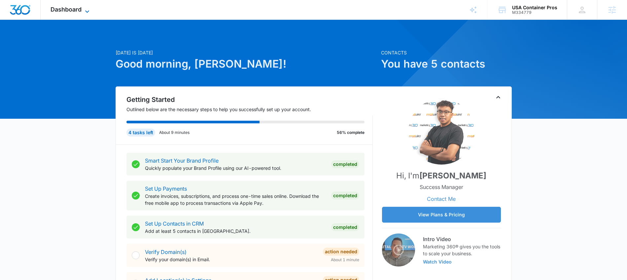
click at [88, 13] on icon at bounding box center [87, 12] width 8 height 8
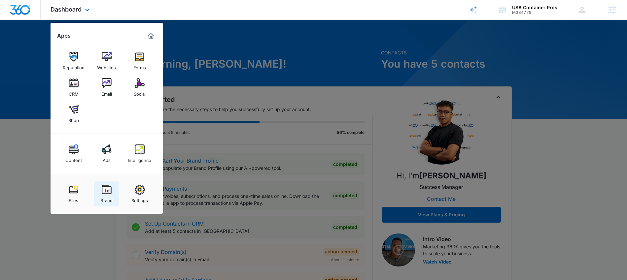
click at [96, 193] on link "Brand" at bounding box center [106, 194] width 25 height 25
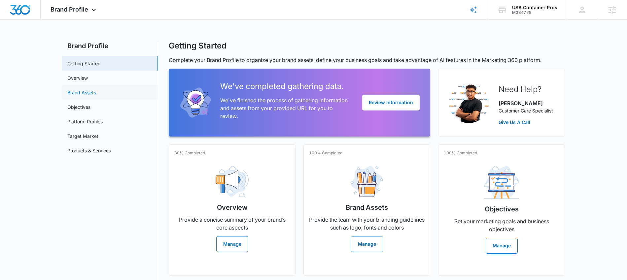
click at [96, 91] on link "Brand Assets" at bounding box center [81, 92] width 29 height 7
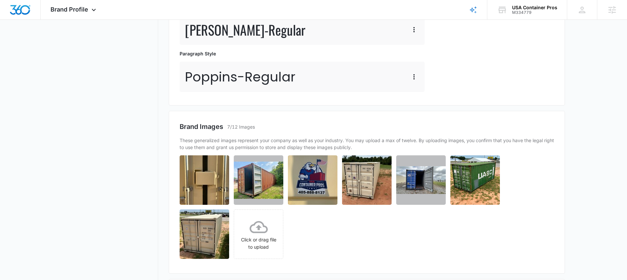
scroll to position [194, 0]
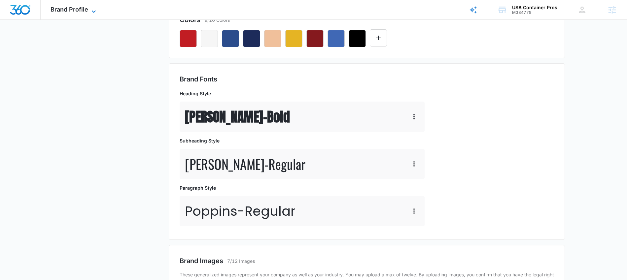
click at [90, 6] on div "Brand Profile Apps Reputation Websites Forms CRM Email Social Shop Content Ads …" at bounding box center [74, 9] width 67 height 19
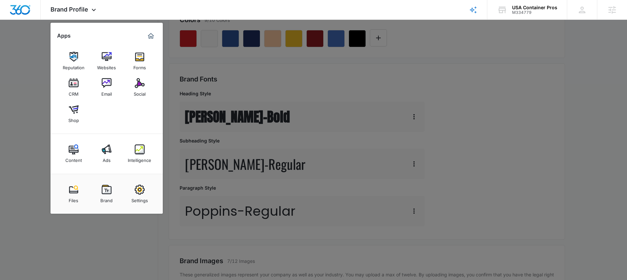
drag, startPoint x: 76, startPoint y: 88, endPoint x: 101, endPoint y: 88, distance: 25.4
click at [76, 88] on img at bounding box center [74, 83] width 10 height 10
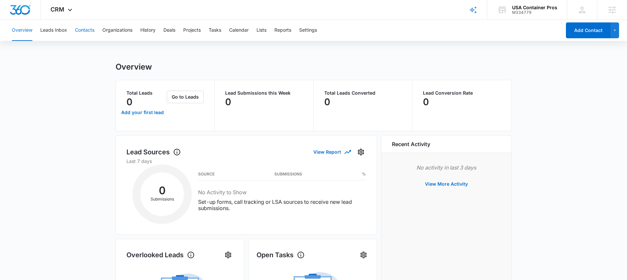
click at [91, 33] on button "Contacts" at bounding box center [84, 30] width 19 height 21
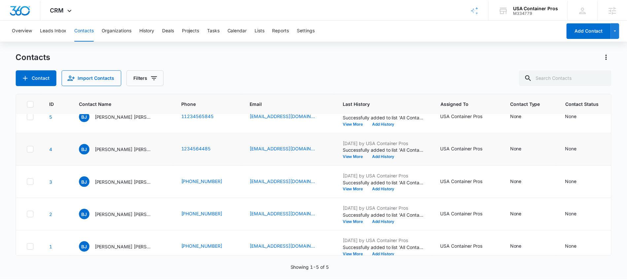
scroll to position [26, 0]
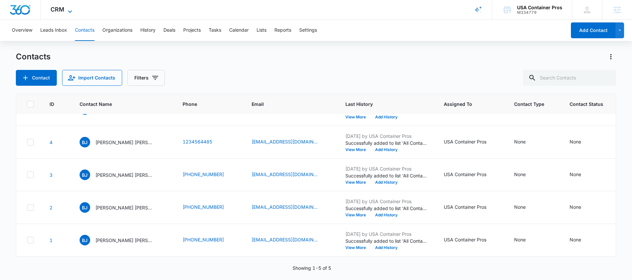
click at [61, 10] on span "CRM" at bounding box center [58, 9] width 14 height 7
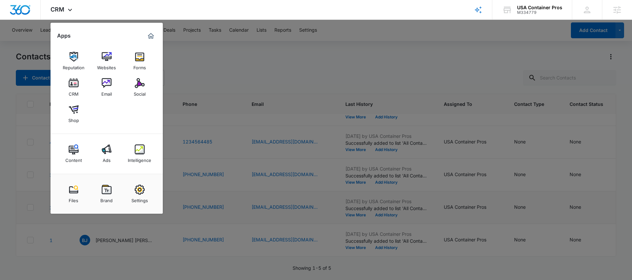
click at [138, 196] on div "Settings" at bounding box center [139, 199] width 17 height 9
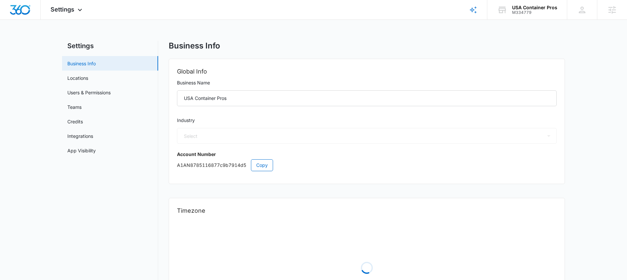
select select "52"
select select "US"
select select "America/[GEOGRAPHIC_DATA]"
click at [88, 80] on link "Locations" at bounding box center [77, 78] width 21 height 7
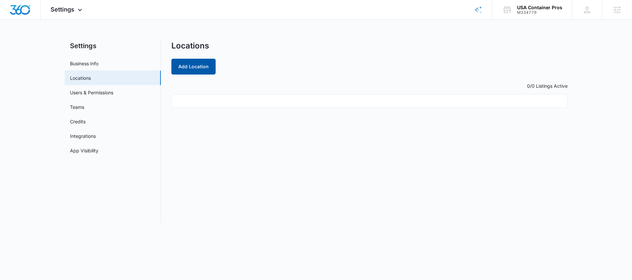
click at [191, 60] on button "Add Location" at bounding box center [193, 67] width 44 height 16
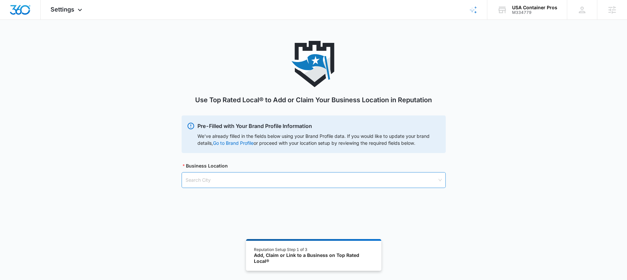
click at [268, 181] on input "search" at bounding box center [312, 180] width 252 height 15
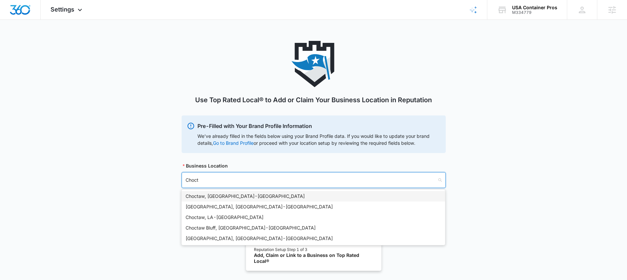
type input "Choct"
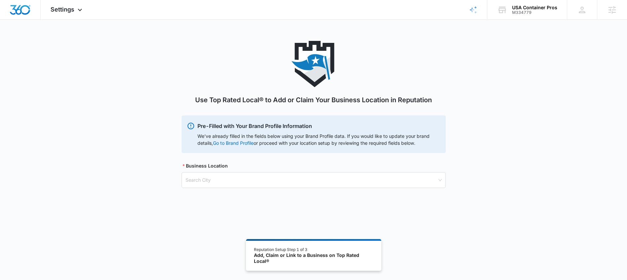
click at [267, 191] on body "Settings Apps Reputation Websites Forms CRM Email Social Shop Content Ads Intel…" at bounding box center [313, 158] width 627 height 317
click at [247, 182] on input "search" at bounding box center [312, 180] width 252 height 15
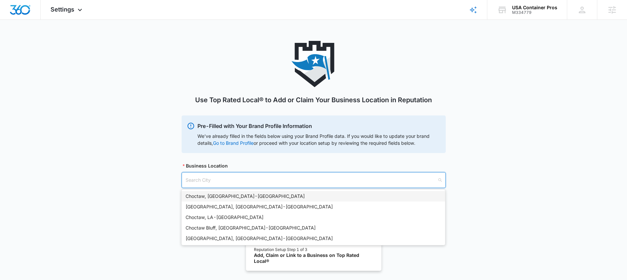
click at [229, 198] on div "Choctaw, [GEOGRAPHIC_DATA] - [GEOGRAPHIC_DATA]" at bounding box center [314, 196] width 256 height 7
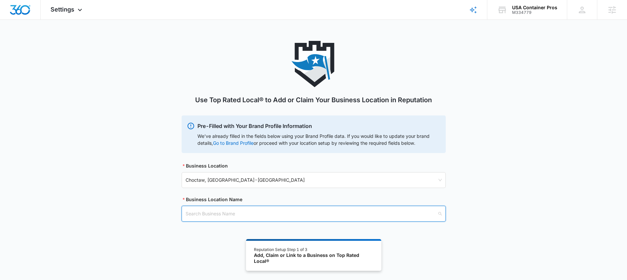
click at [229, 210] on input "search" at bounding box center [312, 213] width 252 height 15
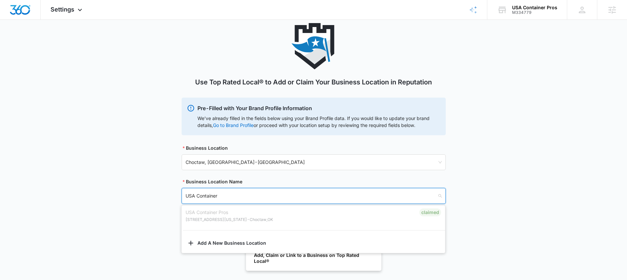
scroll to position [36, 0]
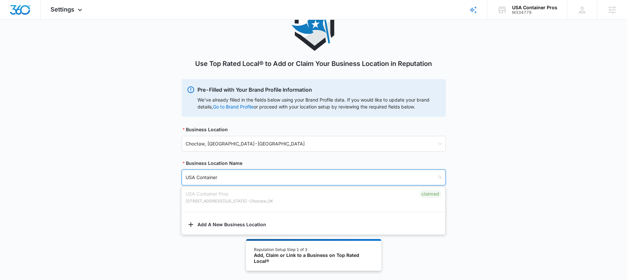
type input "USA Container"
click at [248, 178] on input "search" at bounding box center [312, 177] width 252 height 15
type input "USA C"
click at [241, 181] on input "search" at bounding box center [312, 177] width 252 height 15
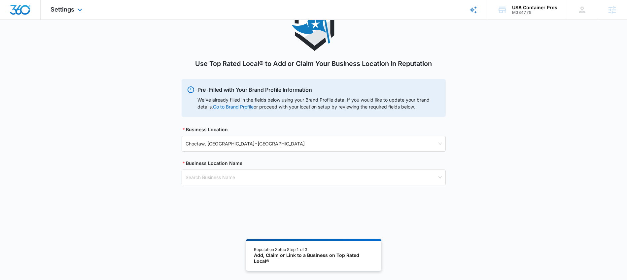
click at [69, 13] on div "Settings Apps Reputation Websites Forms CRM Email Social Shop Content Ads Intel…" at bounding box center [67, 9] width 53 height 19
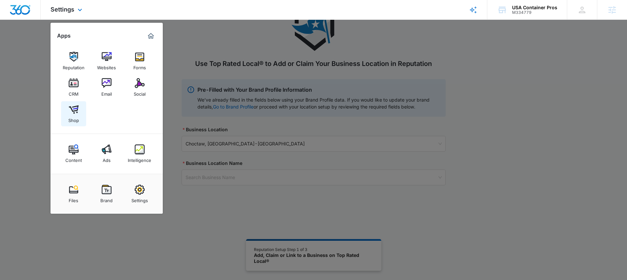
click at [77, 113] on img at bounding box center [74, 110] width 10 height 10
